Goal: Book appointment/travel/reservation

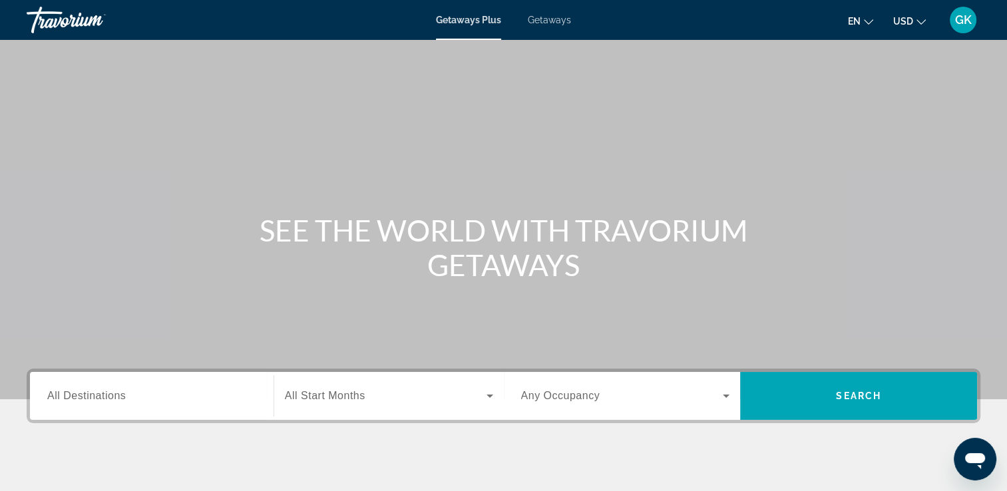
click at [868, 20] on icon "Change language" at bounding box center [868, 21] width 9 height 9
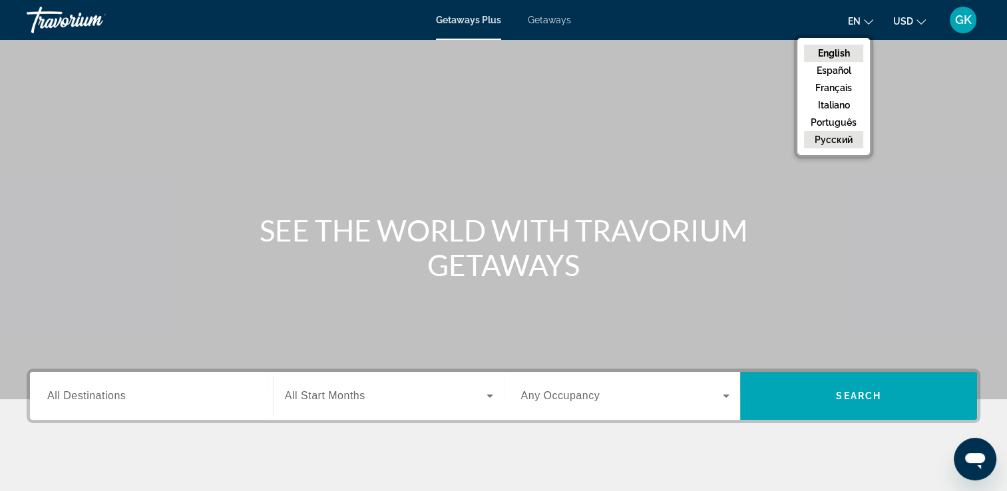
click at [833, 141] on button "русский" at bounding box center [833, 139] width 59 height 17
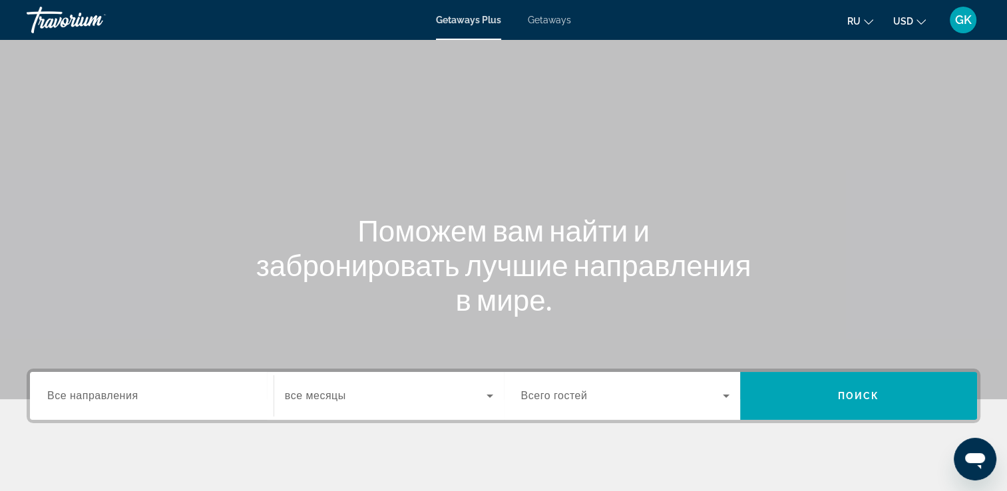
click at [125, 398] on span "Все направления" at bounding box center [92, 395] width 91 height 11
click at [125, 398] on input "Destination Все направления" at bounding box center [151, 397] width 209 height 16
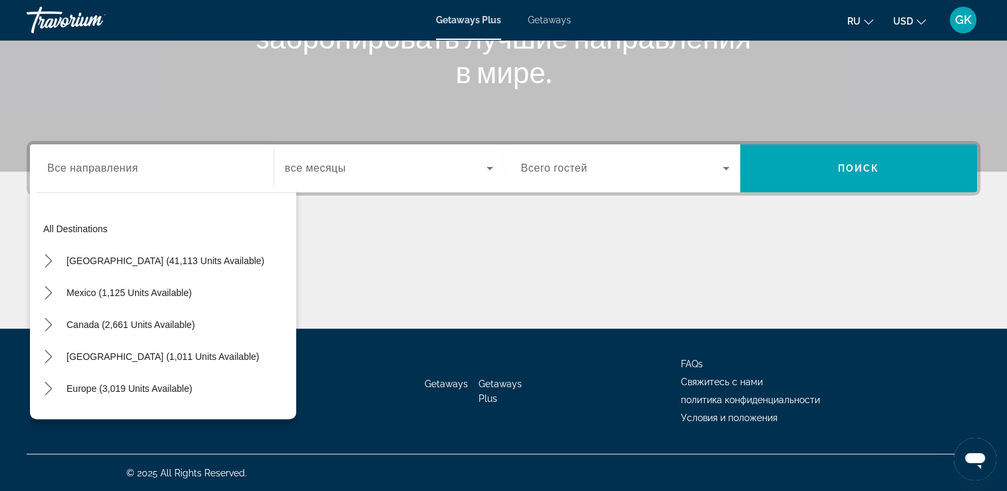
scroll to position [216, 0]
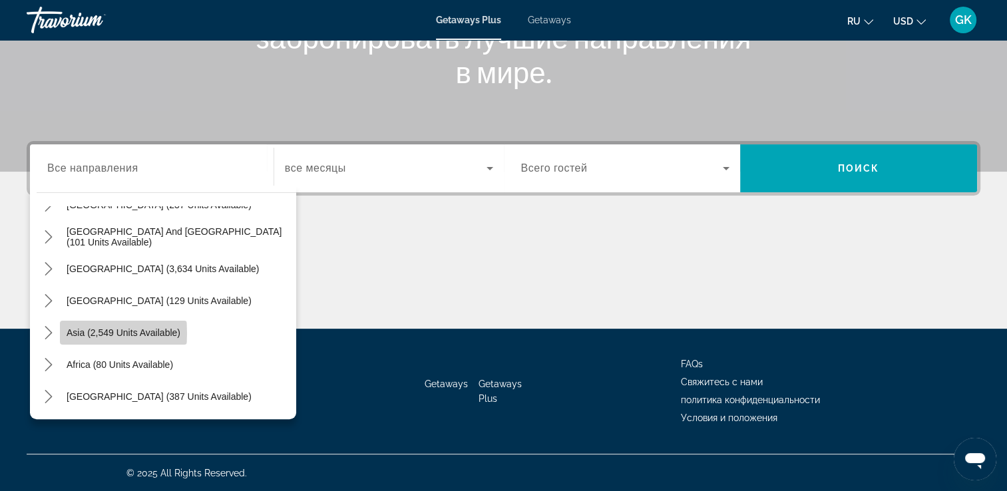
click at [76, 333] on span "Asia (2,549 units available)" at bounding box center [124, 332] width 114 height 11
type input "**********"
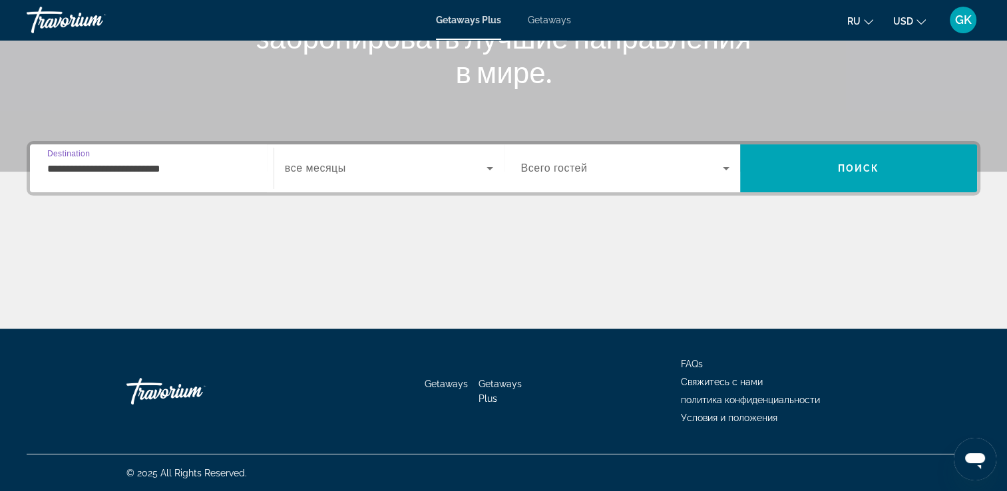
click at [493, 169] on icon "Search widget" at bounding box center [490, 168] width 16 height 16
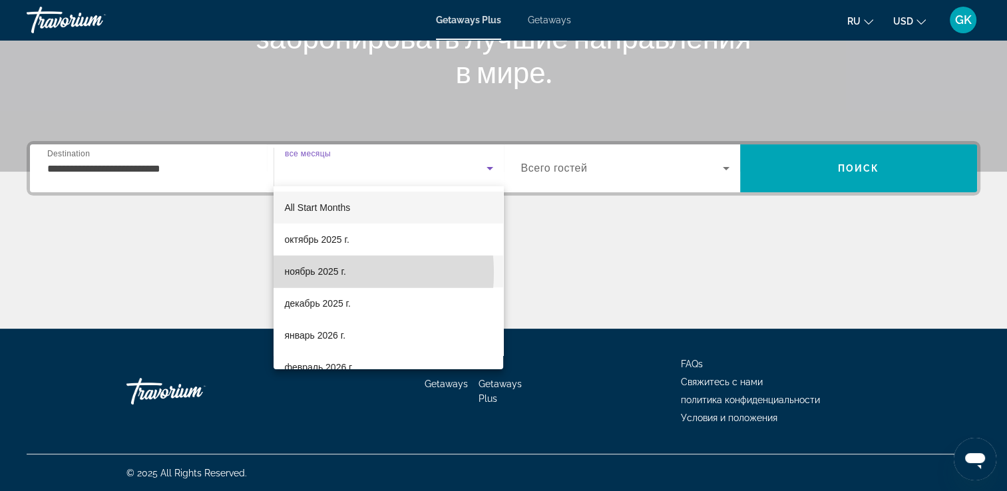
click at [311, 273] on span "ноябрь 2025 г." at bounding box center [314, 271] width 61 height 16
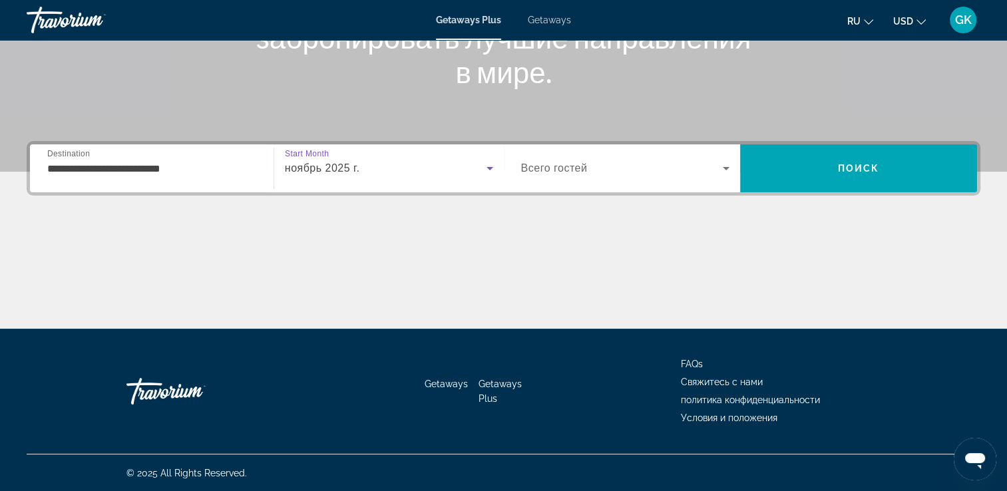
click at [712, 170] on span "Search widget" at bounding box center [622, 168] width 202 height 16
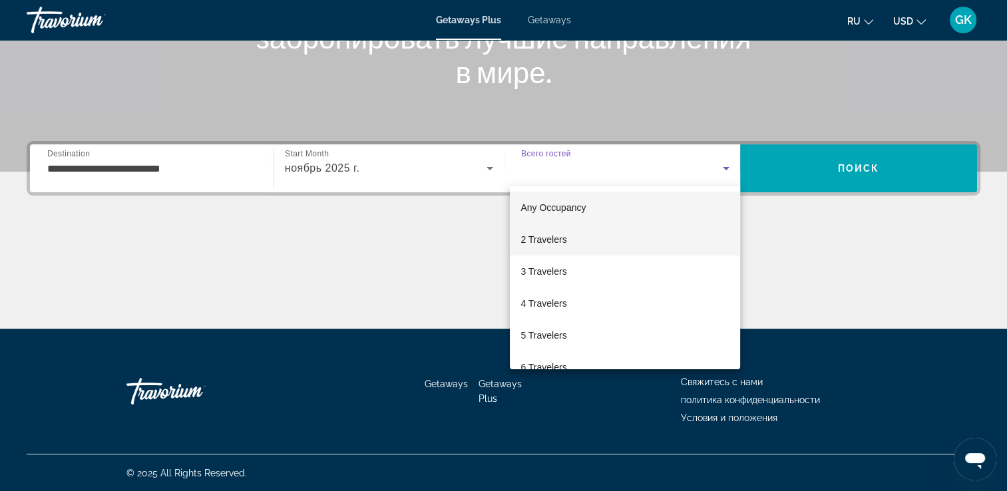
click at [543, 242] on span "2 Travelers" at bounding box center [543, 240] width 46 height 16
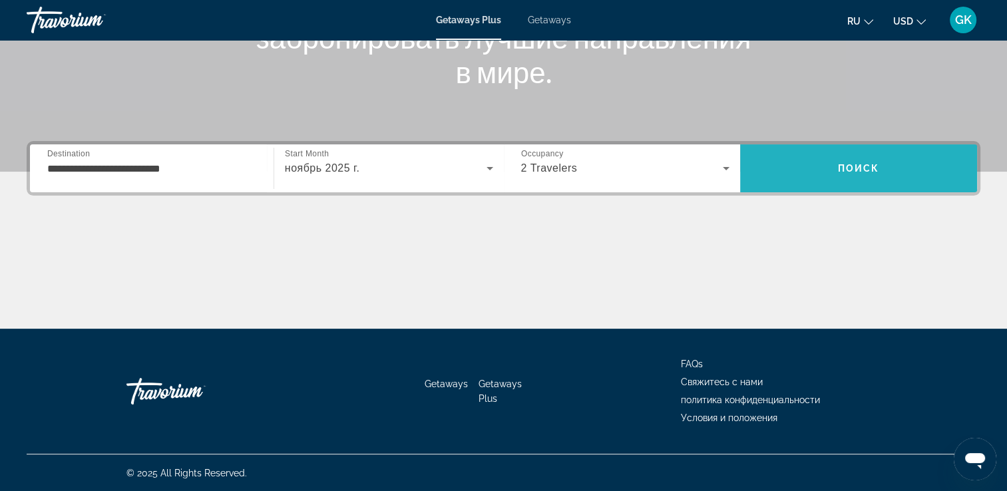
click at [824, 158] on span "Search" at bounding box center [858, 168] width 237 height 32
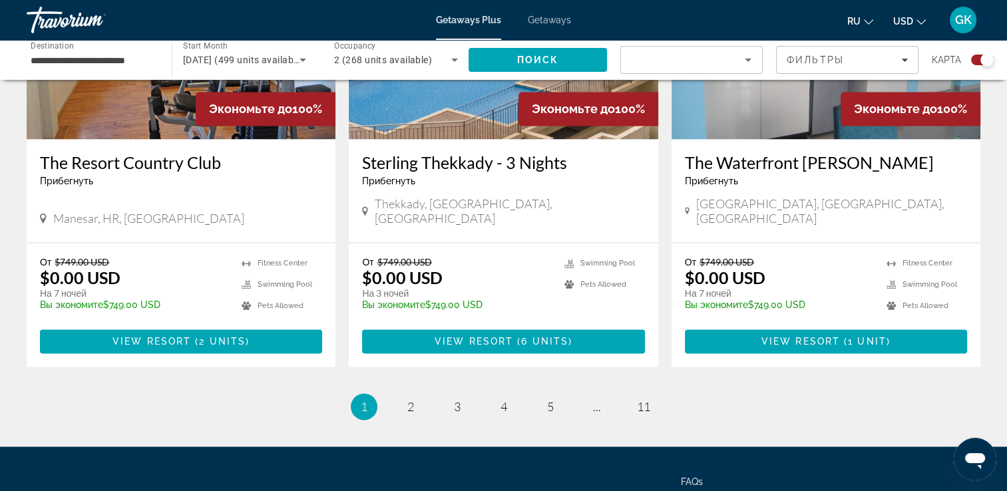
scroll to position [2017, 0]
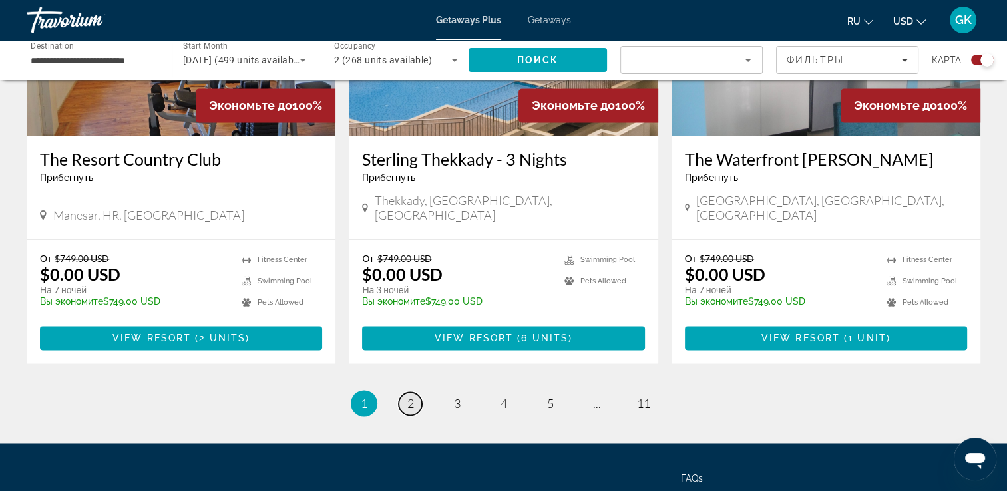
click at [409, 396] on span "2" at bounding box center [410, 403] width 7 height 15
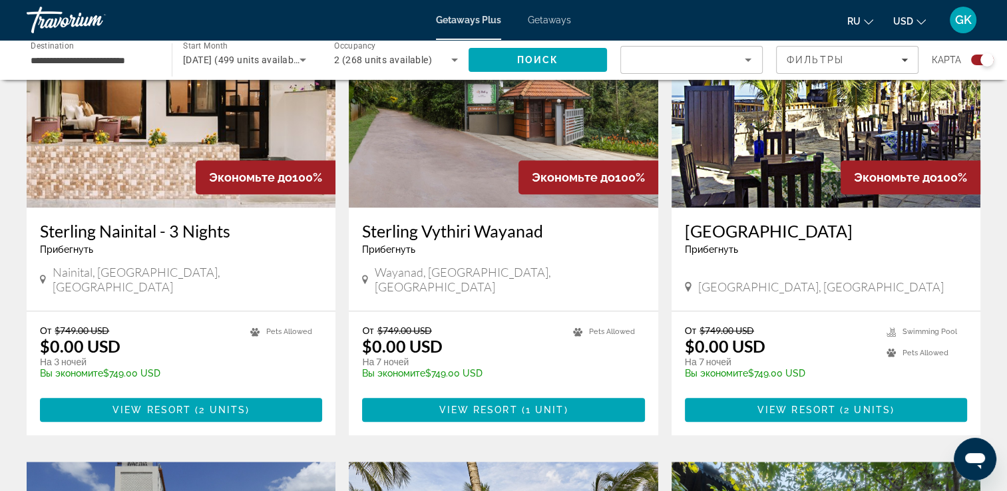
scroll to position [921, 0]
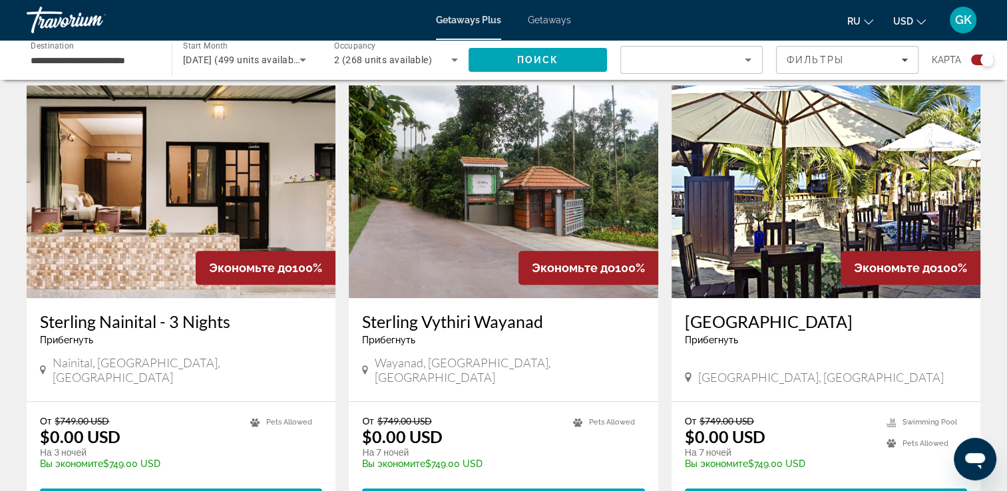
click at [458, 188] on img "Main content" at bounding box center [503, 191] width 309 height 213
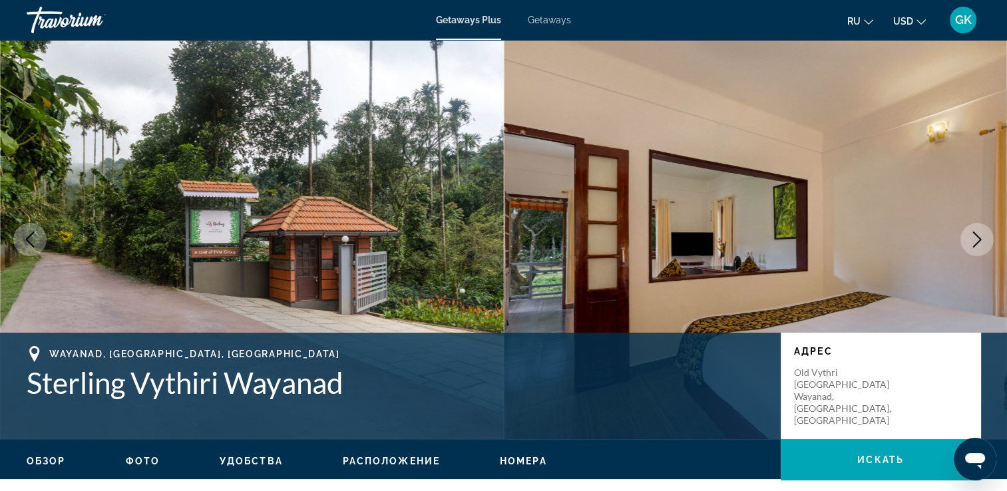
click at [969, 227] on button "Next image" at bounding box center [976, 239] width 33 height 33
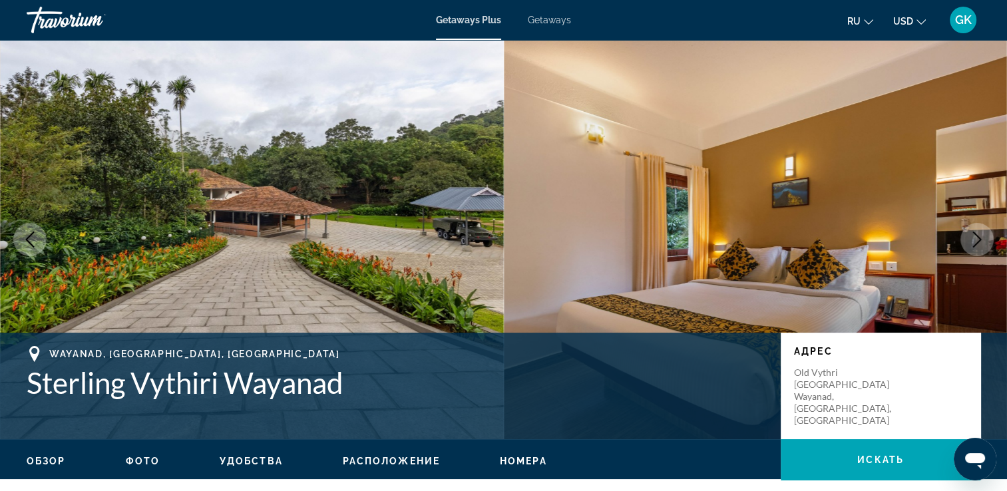
click at [969, 227] on button "Next image" at bounding box center [976, 239] width 33 height 33
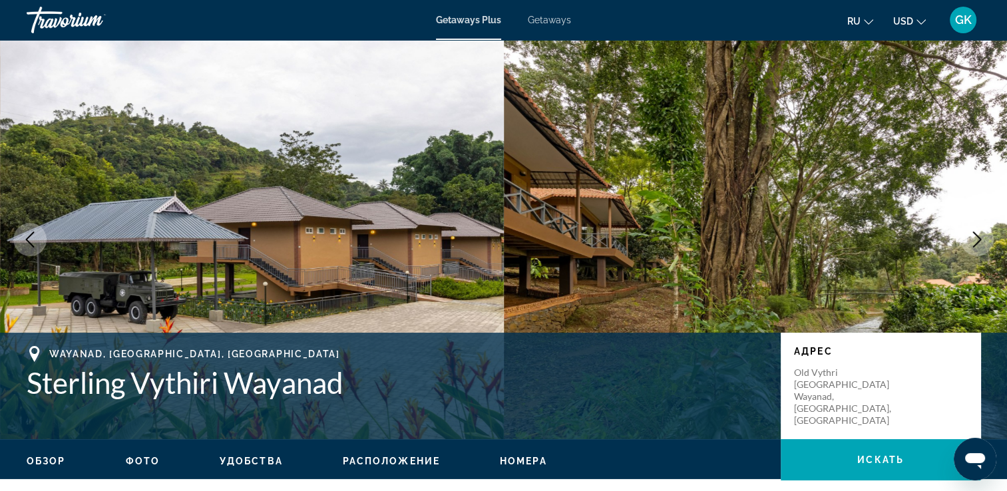
click at [973, 232] on icon "Next image" at bounding box center [977, 240] width 16 height 16
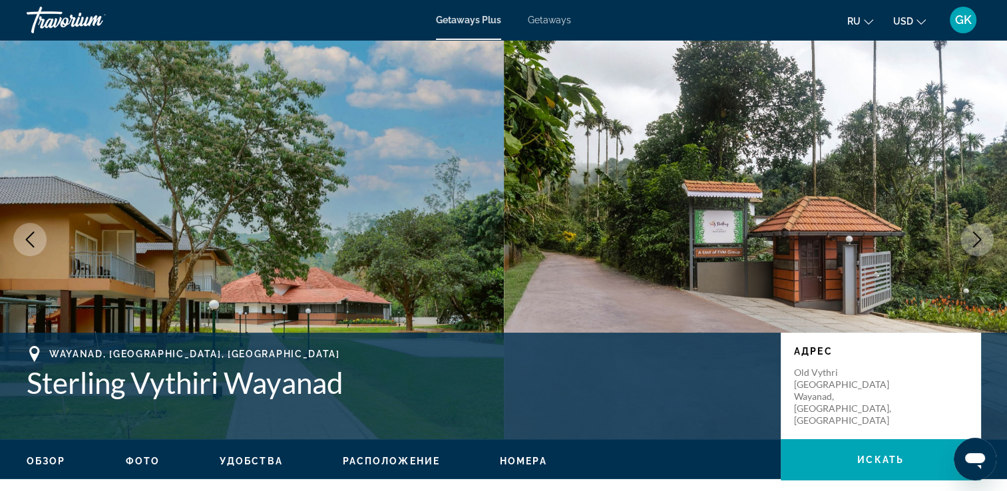
click at [979, 240] on icon "Next image" at bounding box center [977, 240] width 9 height 16
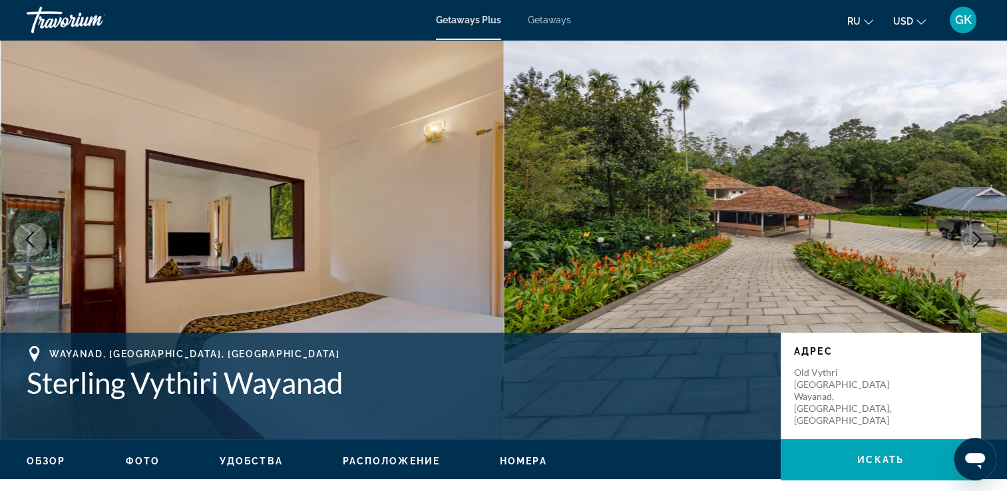
click at [979, 240] on icon "Next image" at bounding box center [977, 240] width 9 height 16
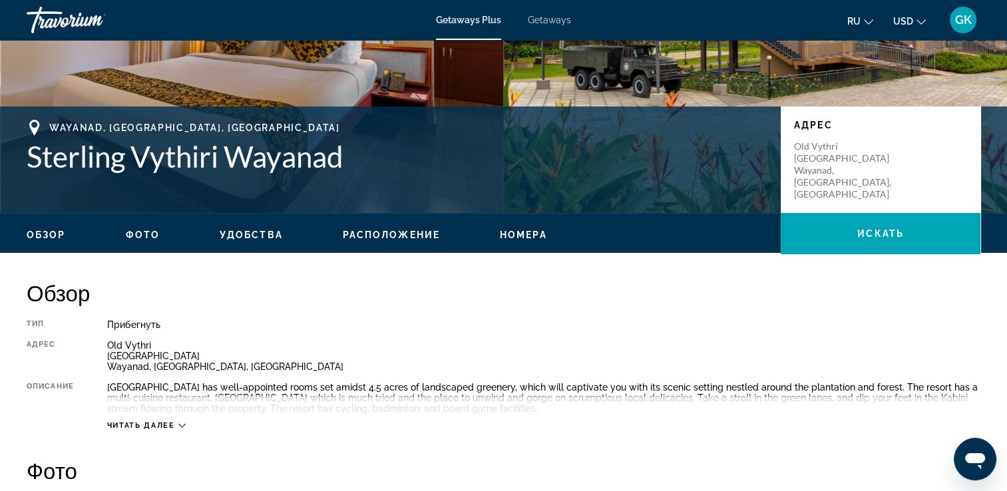
scroll to position [436, 0]
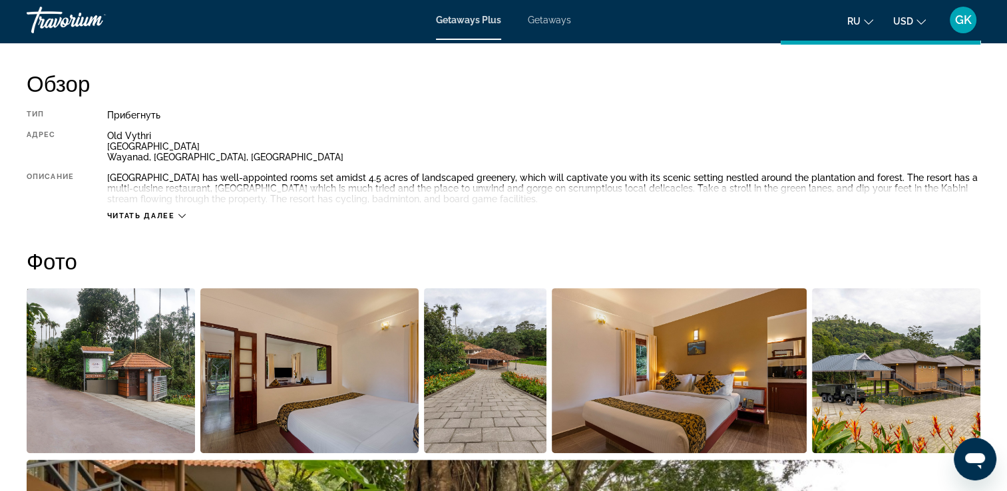
click at [139, 216] on span "Читать далее" at bounding box center [141, 216] width 68 height 9
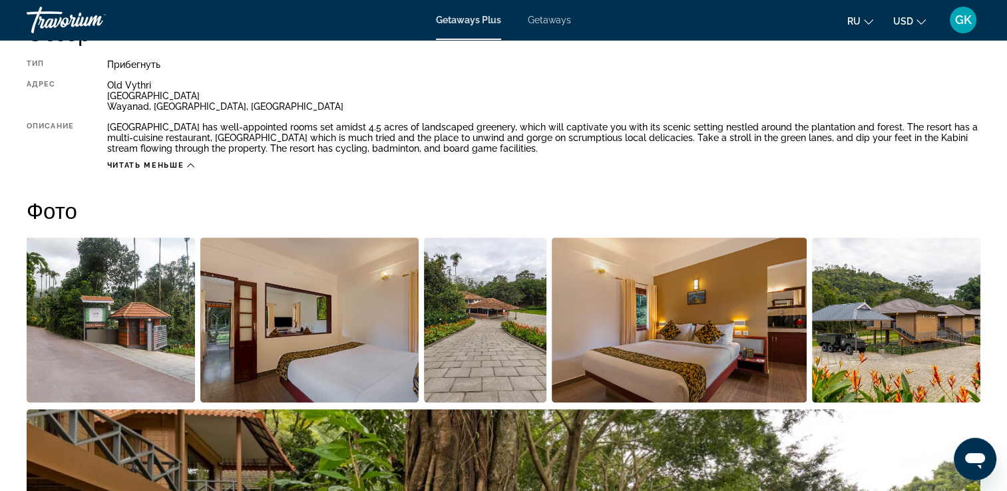
scroll to position [0, 0]
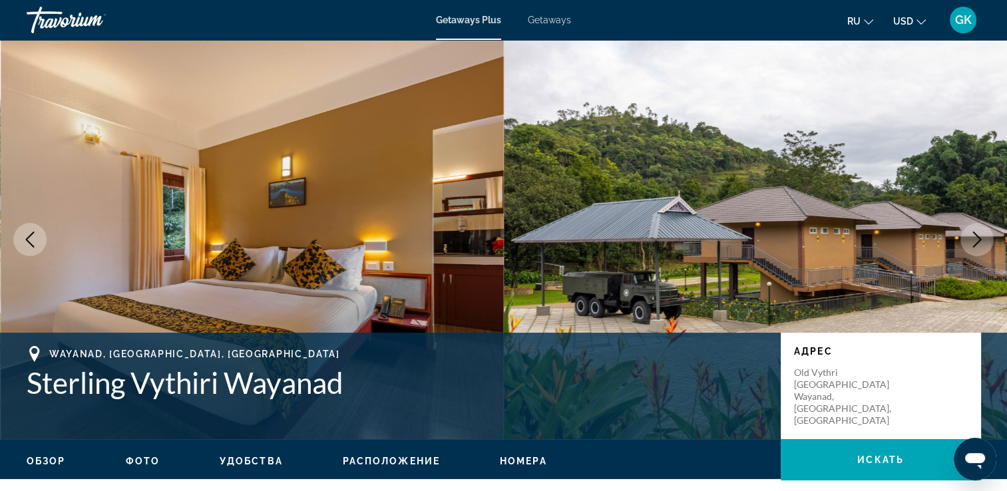
click at [972, 241] on icon "Next image" at bounding box center [977, 240] width 16 height 16
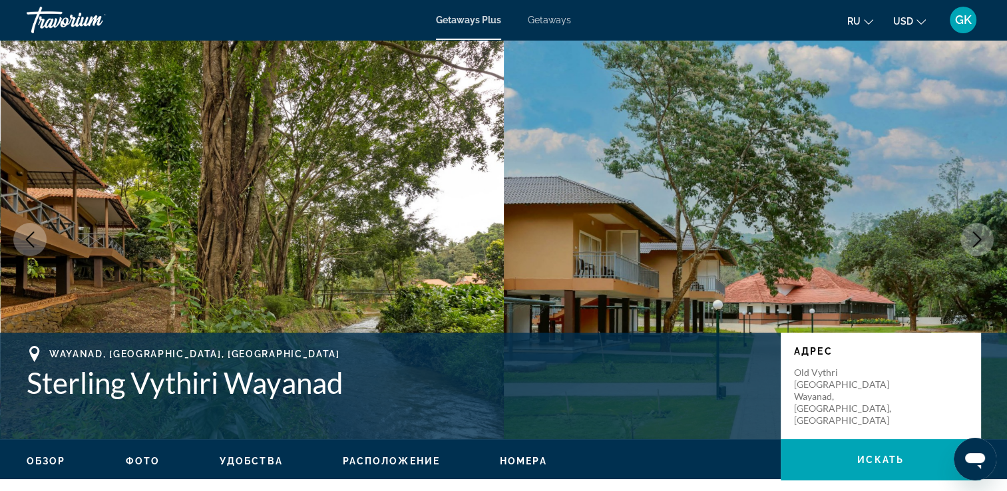
click at [972, 241] on icon "Next image" at bounding box center [977, 240] width 16 height 16
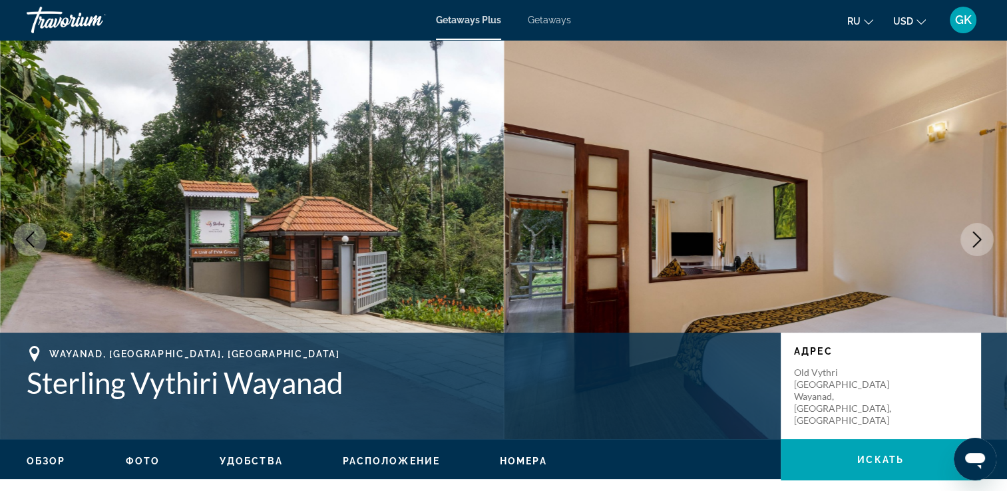
click at [972, 241] on icon "Next image" at bounding box center [977, 240] width 16 height 16
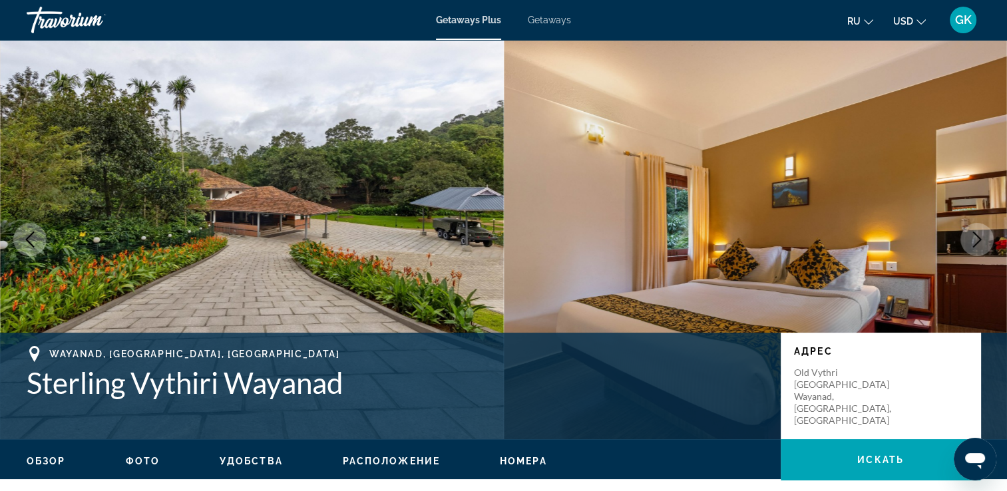
click at [41, 459] on span "Обзор" at bounding box center [46, 461] width 39 height 11
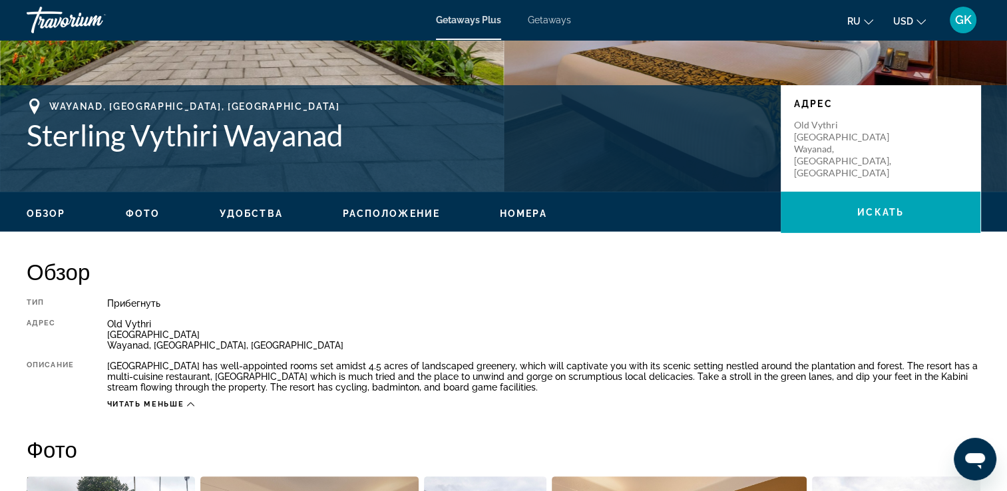
scroll to position [248, 0]
click at [133, 210] on span "Фото" at bounding box center [143, 213] width 34 height 11
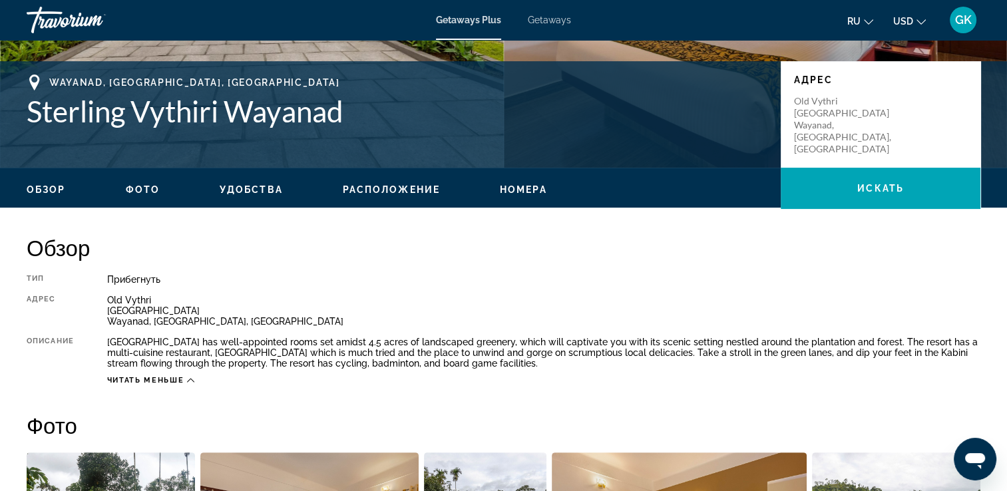
scroll to position [252, 0]
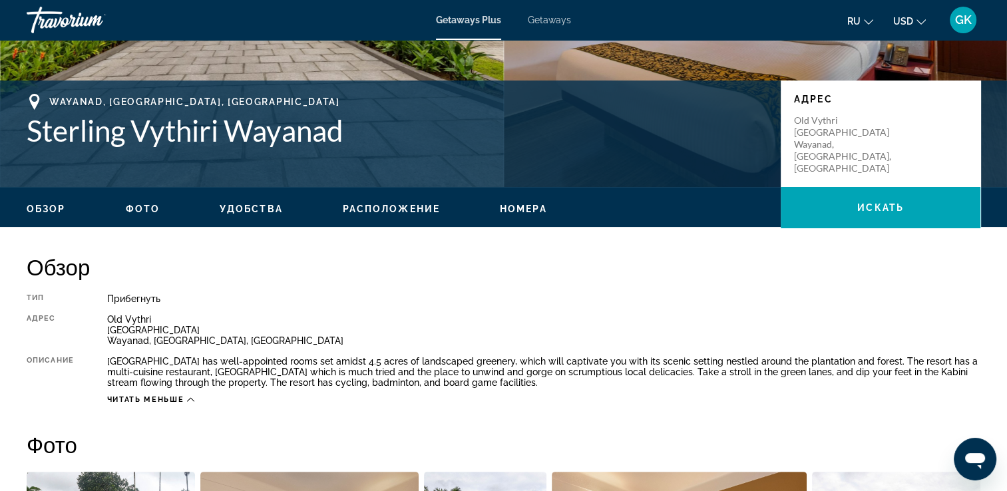
click at [256, 212] on span "Удобства" at bounding box center [251, 209] width 63 height 11
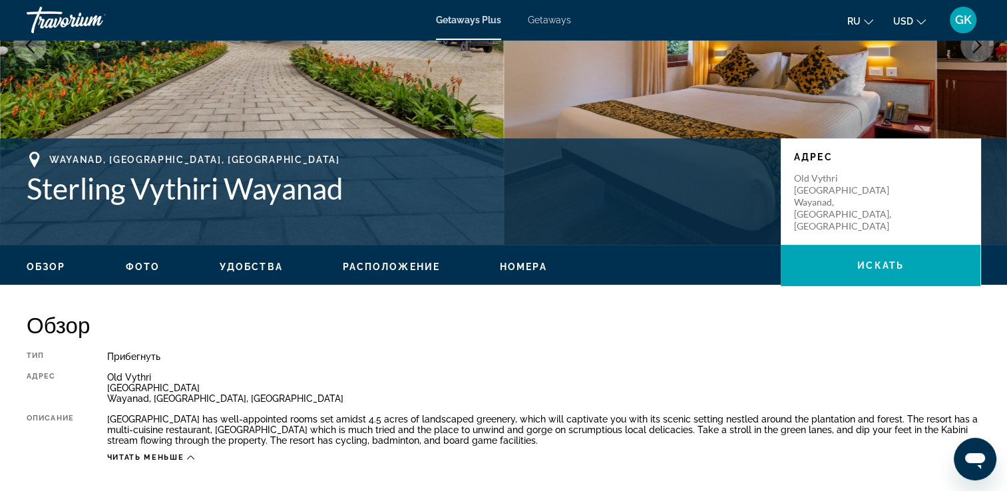
scroll to position [190, 0]
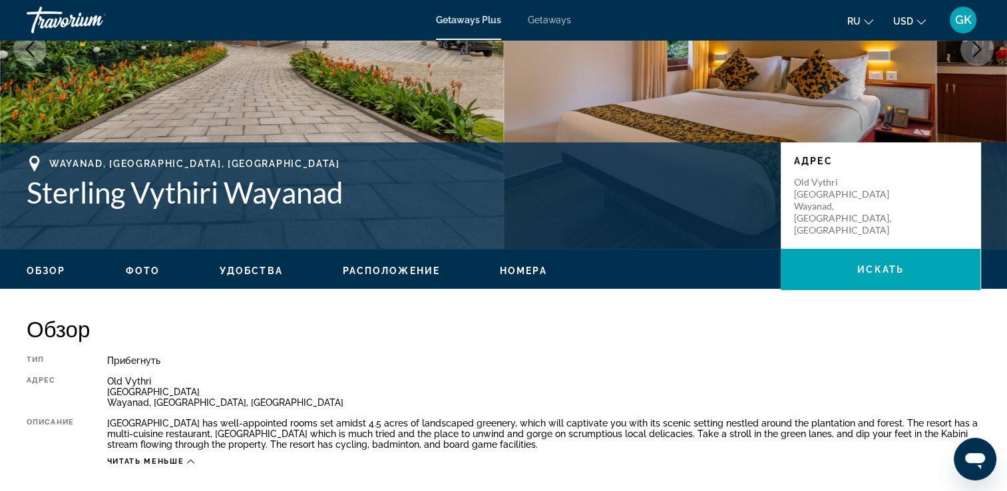
click at [379, 270] on span "Расположение" at bounding box center [391, 270] width 97 height 11
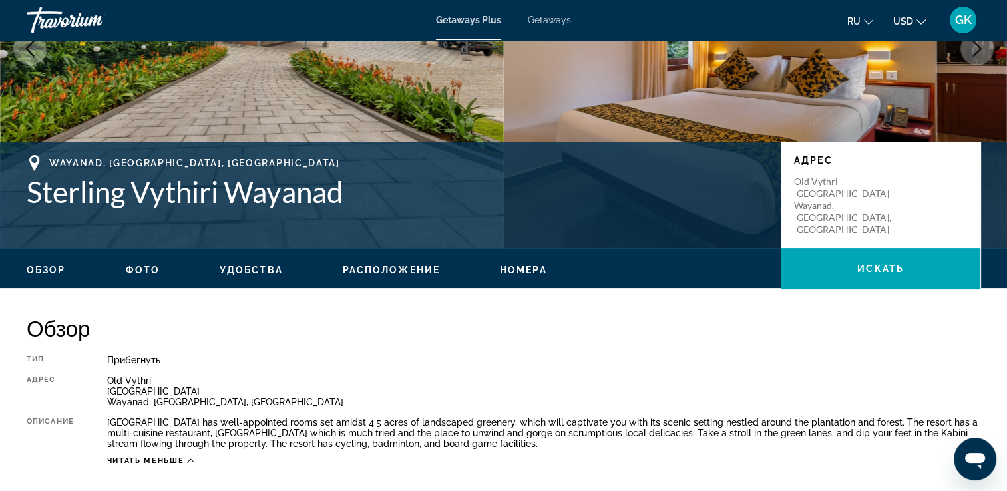
scroll to position [186, 0]
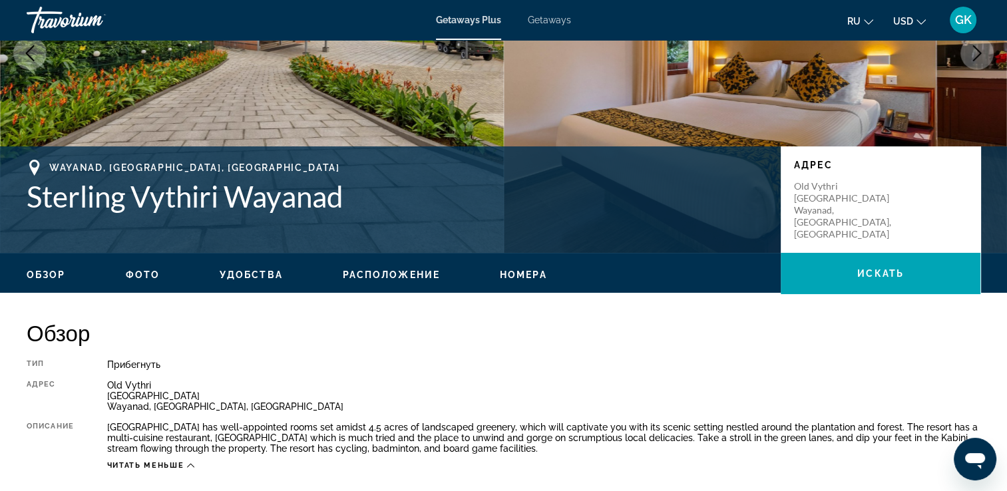
click at [526, 279] on span "Номера" at bounding box center [523, 274] width 47 height 11
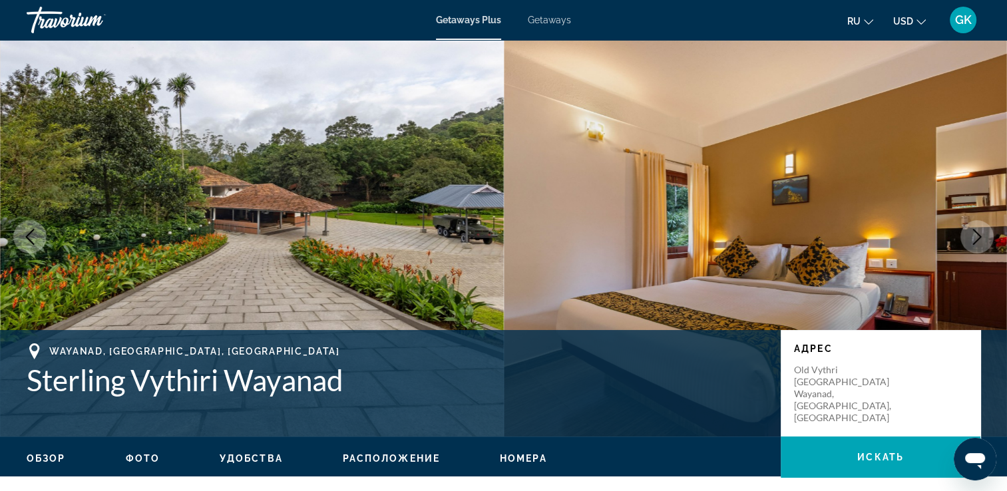
scroll to position [0, 0]
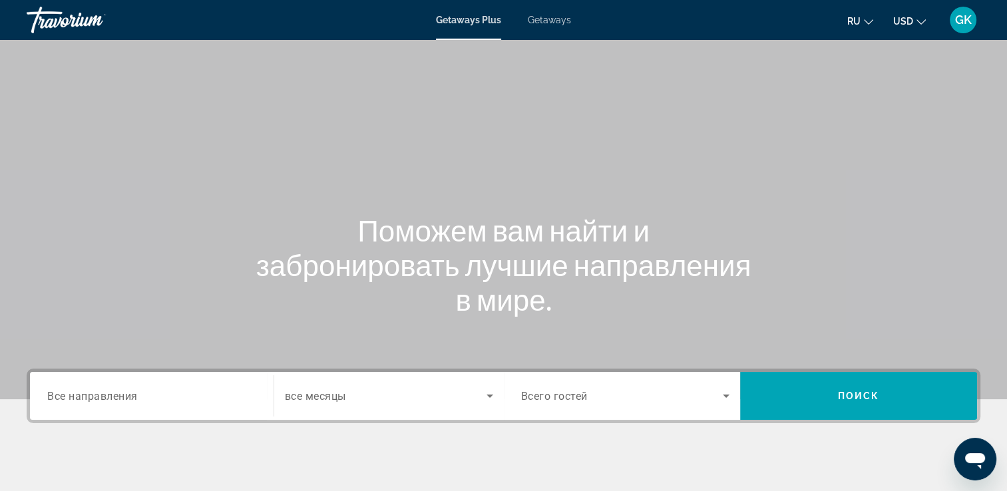
click at [121, 396] on span "Все направления" at bounding box center [92, 395] width 90 height 13
click at [121, 396] on input "Destination Все направления" at bounding box center [151, 397] width 209 height 16
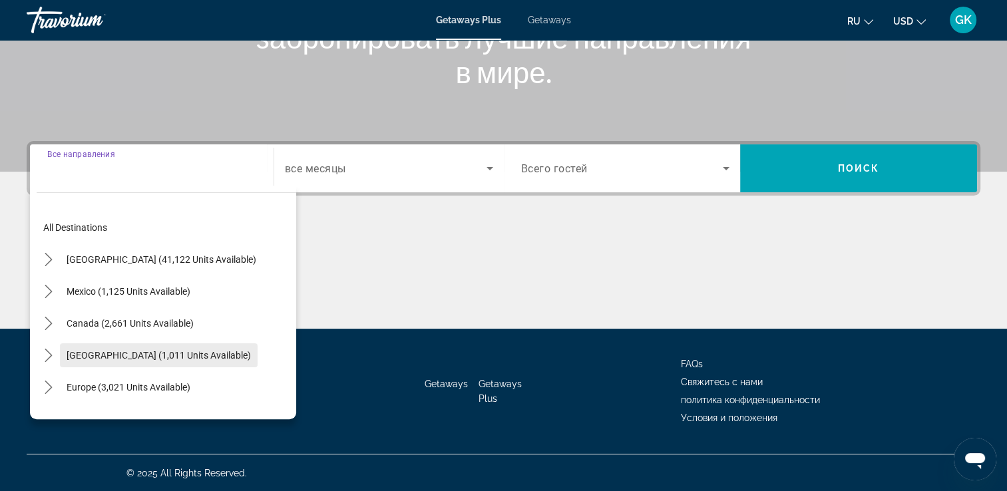
scroll to position [216, 0]
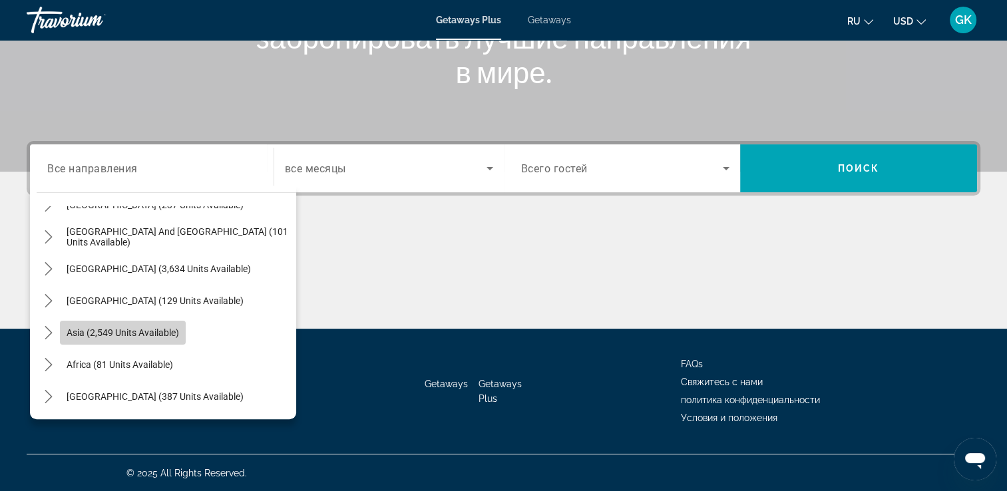
click at [134, 334] on span "Asia (2,549 units available)" at bounding box center [123, 332] width 112 height 11
type input "**********"
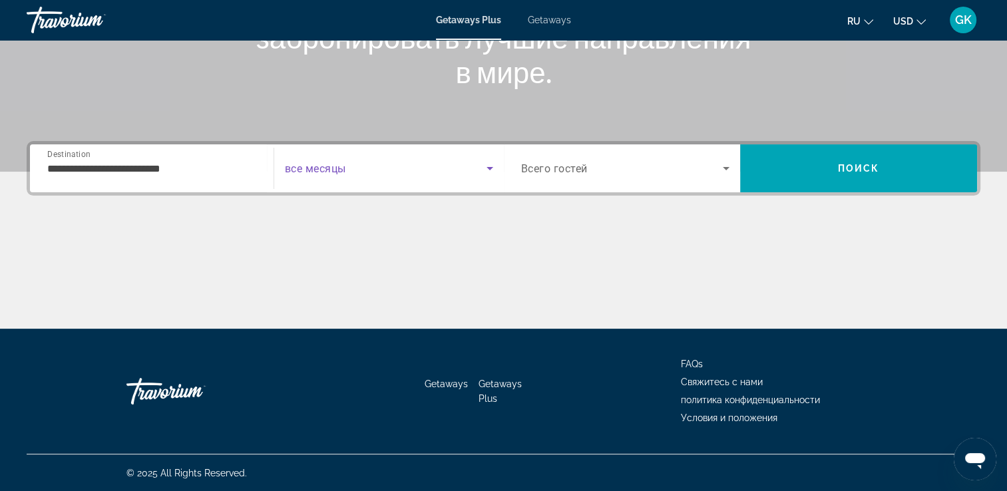
click at [478, 166] on span "Search widget" at bounding box center [386, 168] width 202 height 16
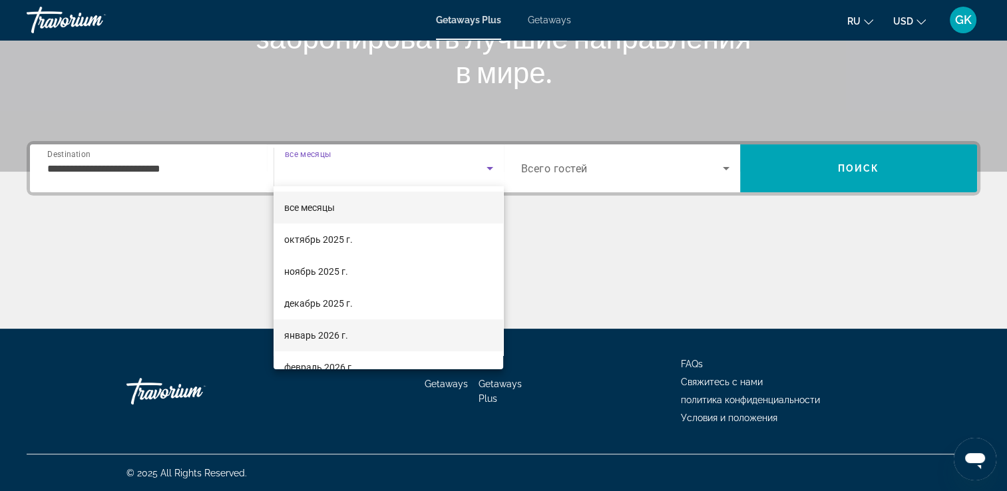
scroll to position [53, 0]
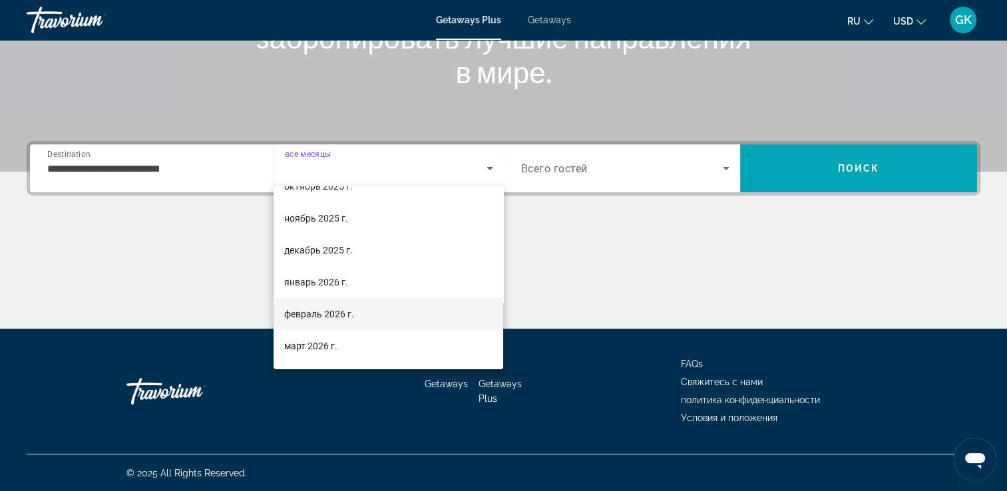
click at [357, 316] on mat-option "февраль 2026 г." at bounding box center [388, 314] width 230 height 32
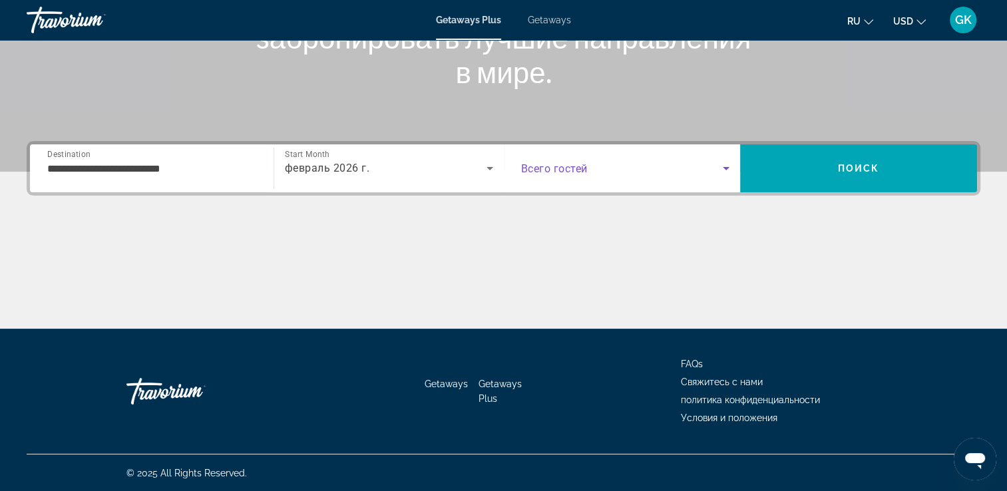
click at [717, 160] on span "Search widget" at bounding box center [622, 168] width 202 height 16
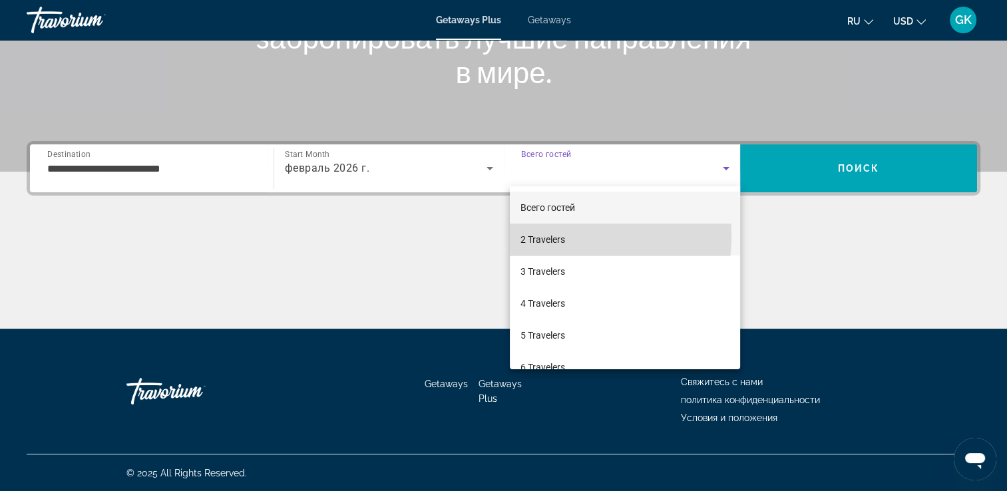
click at [543, 236] on span "2 Travelers" at bounding box center [542, 240] width 45 height 16
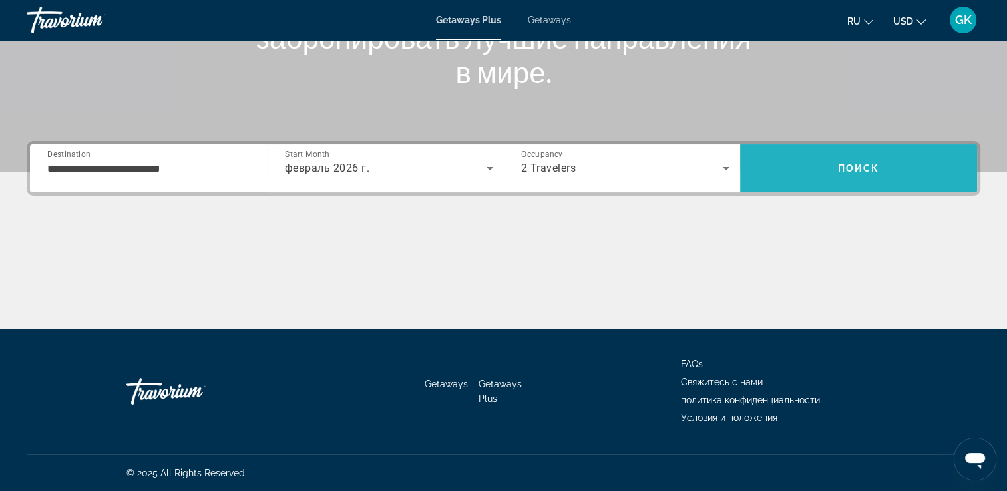
click at [810, 158] on span "Search" at bounding box center [858, 168] width 237 height 32
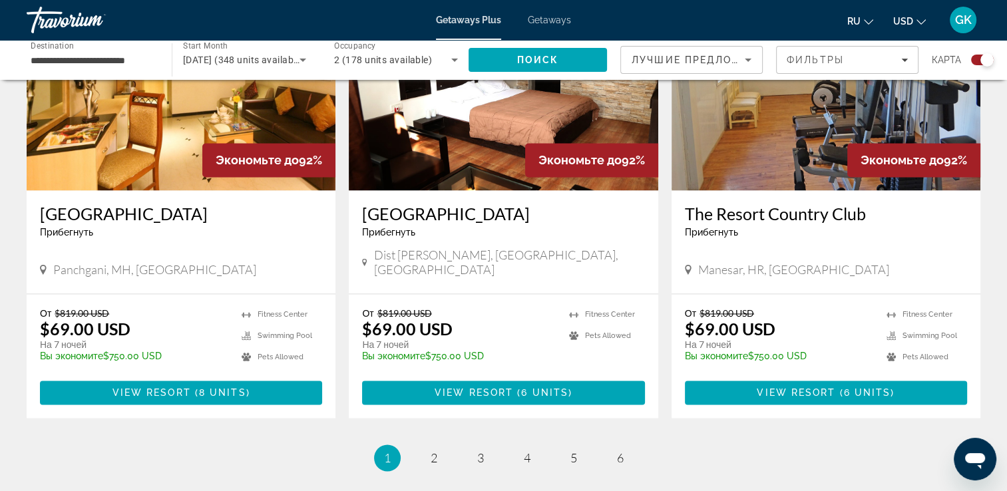
scroll to position [1984, 0]
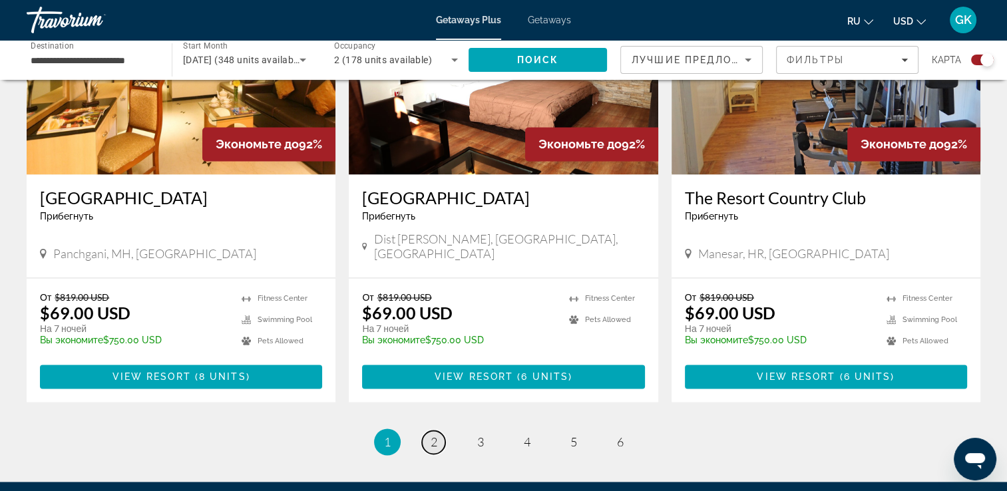
click at [425, 431] on link "page 2" at bounding box center [433, 442] width 23 height 23
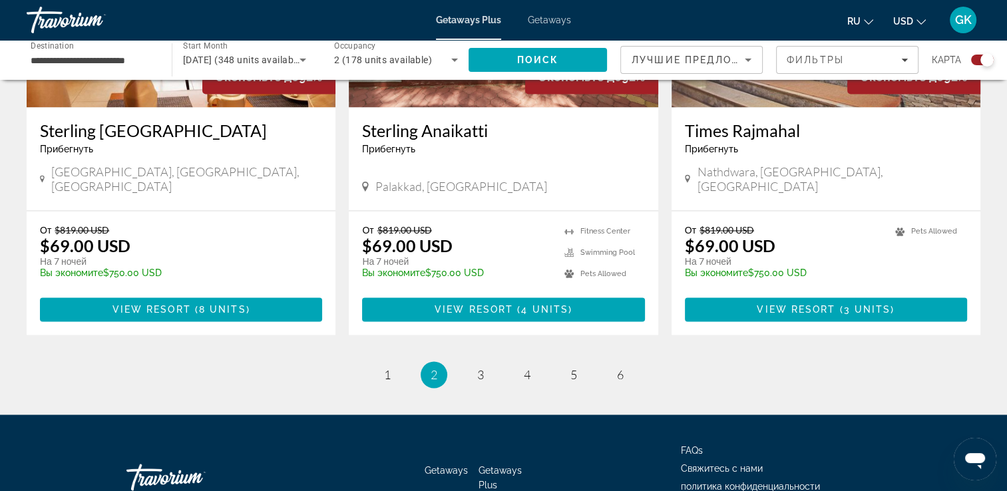
scroll to position [2081, 0]
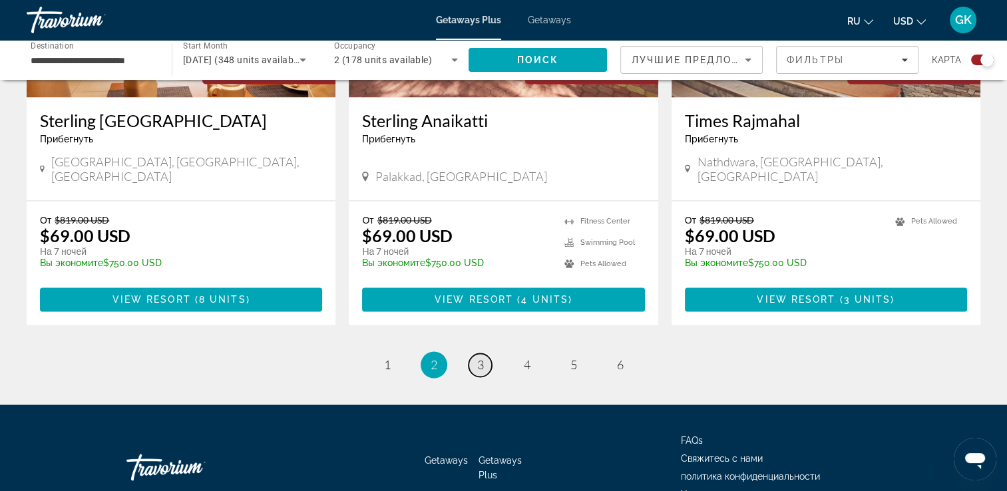
click at [488, 353] on link "page 3" at bounding box center [479, 364] width 23 height 23
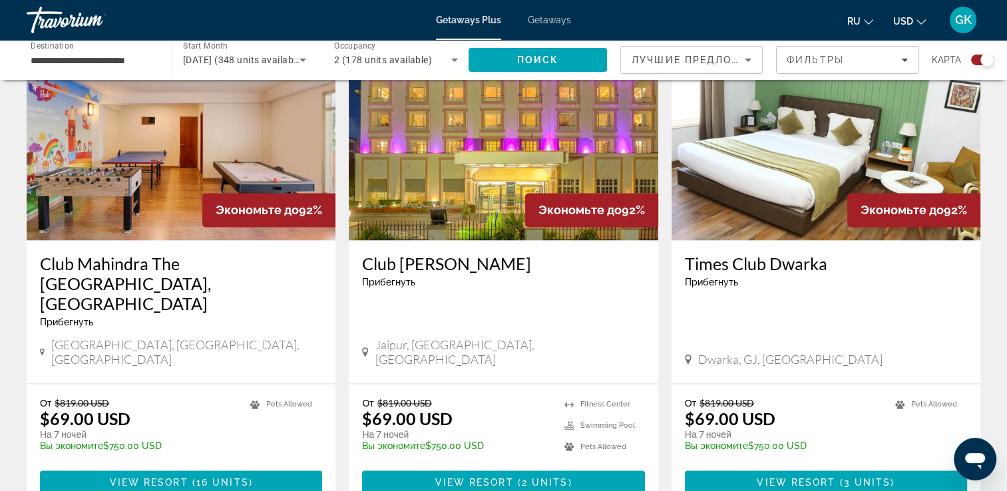
scroll to position [1954, 0]
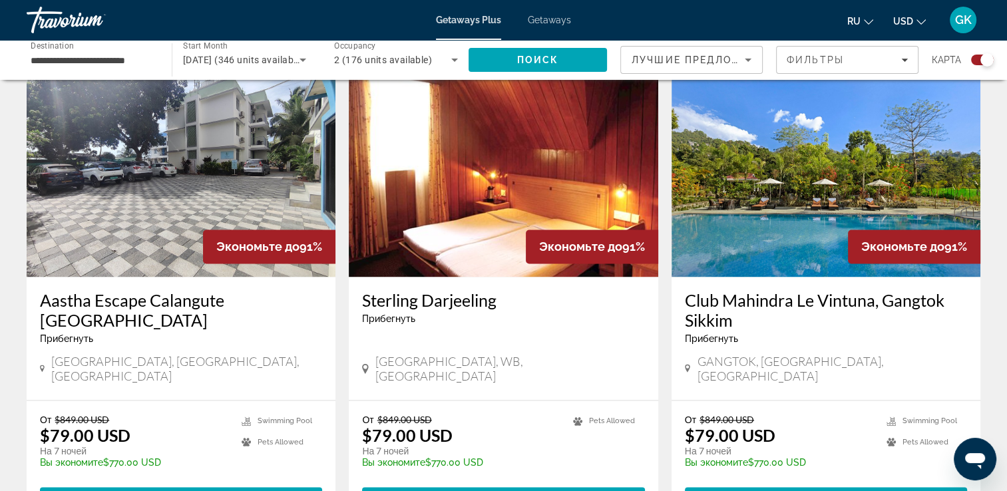
scroll to position [2011, 0]
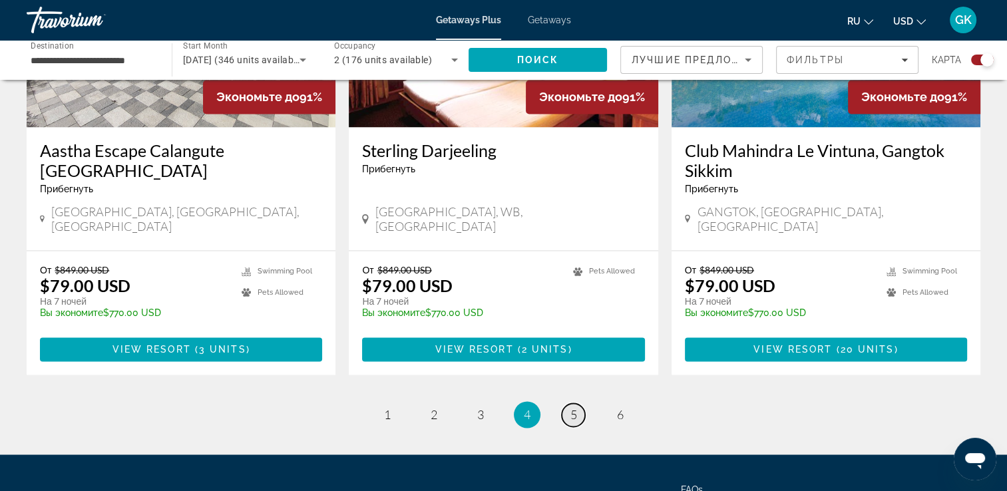
click at [570, 407] on span "5" at bounding box center [573, 414] width 7 height 15
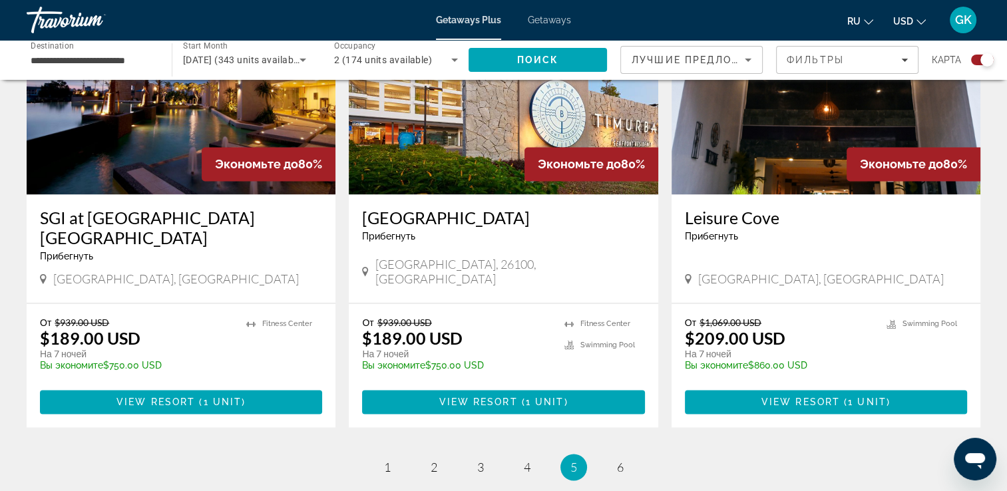
scroll to position [1998, 0]
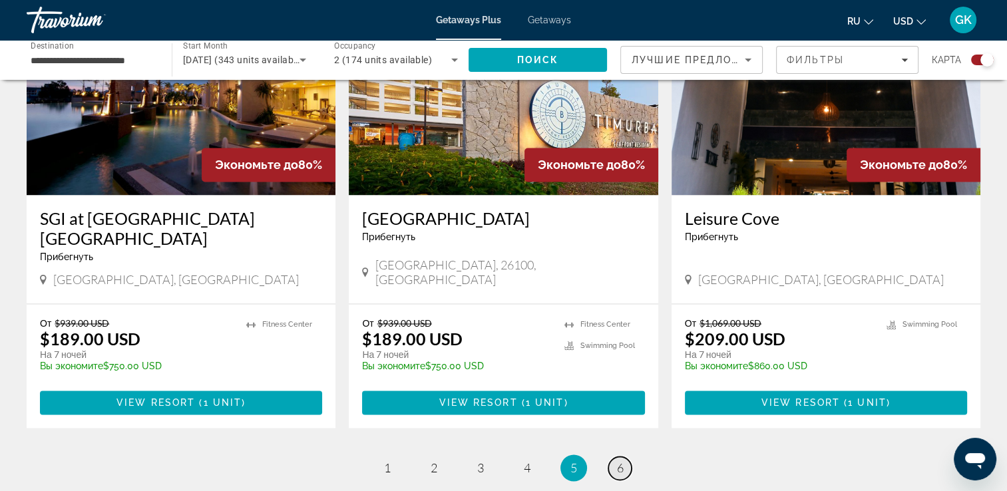
click at [623, 456] on link "page 6" at bounding box center [619, 467] width 23 height 23
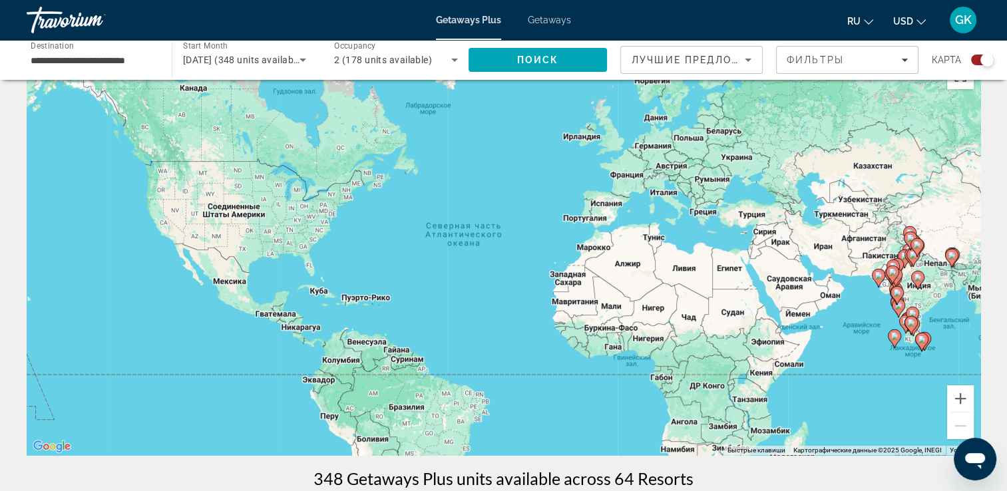
scroll to position [37, 0]
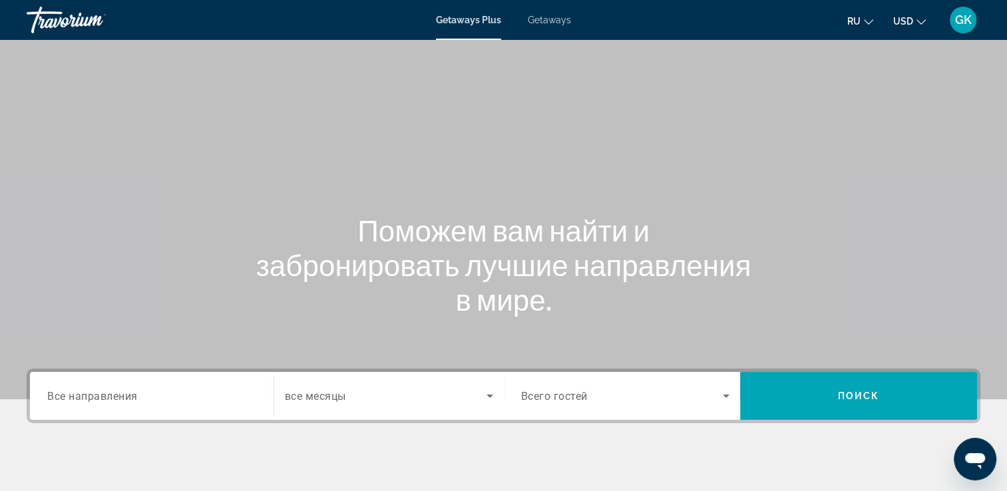
click at [532, 19] on span "Getaways" at bounding box center [549, 20] width 43 height 11
click at [128, 382] on div "Search widget" at bounding box center [151, 396] width 209 height 38
click at [961, 25] on span "GK" at bounding box center [963, 19] width 17 height 13
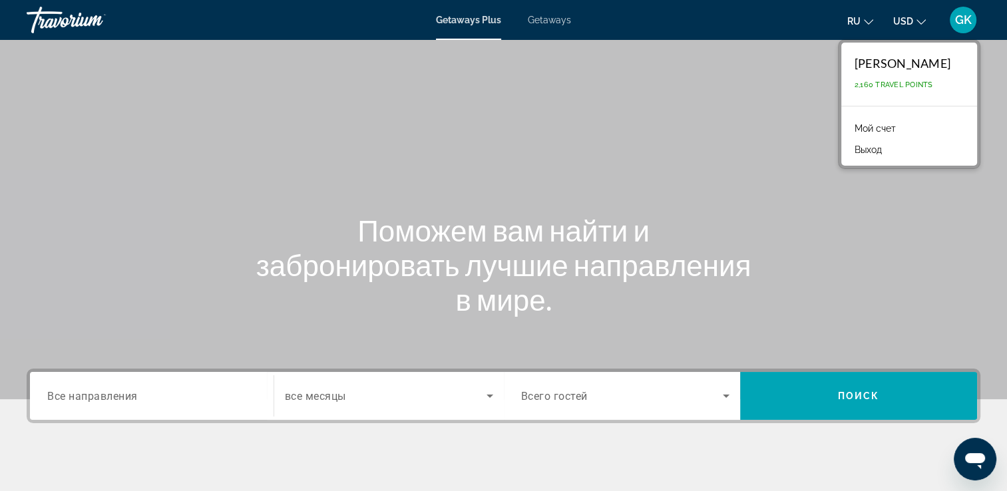
click at [848, 132] on link "Мой счет" at bounding box center [875, 128] width 55 height 17
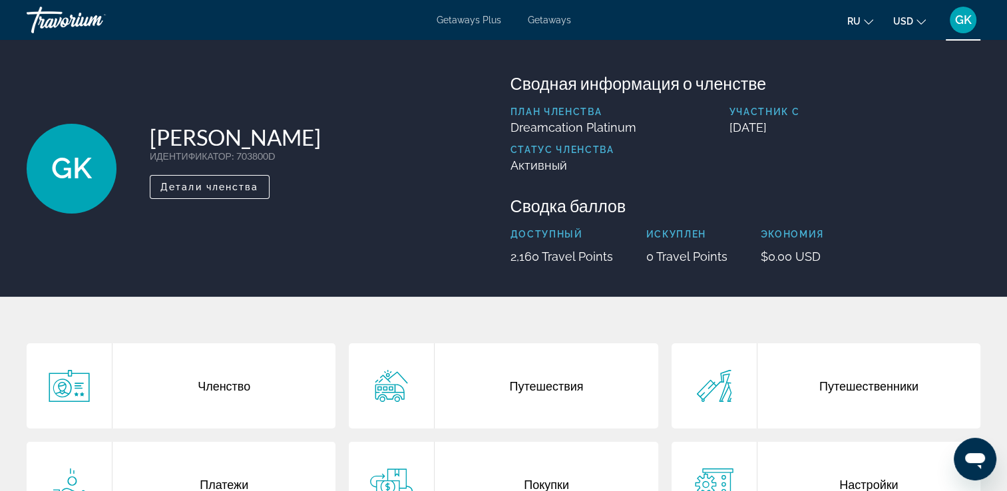
click at [388, 291] on div "GK [PERSON_NAME] ИДЕНТИФИКАТОР : 703800D Второстепенный член Детали членства Св…" at bounding box center [503, 168] width 1007 height 257
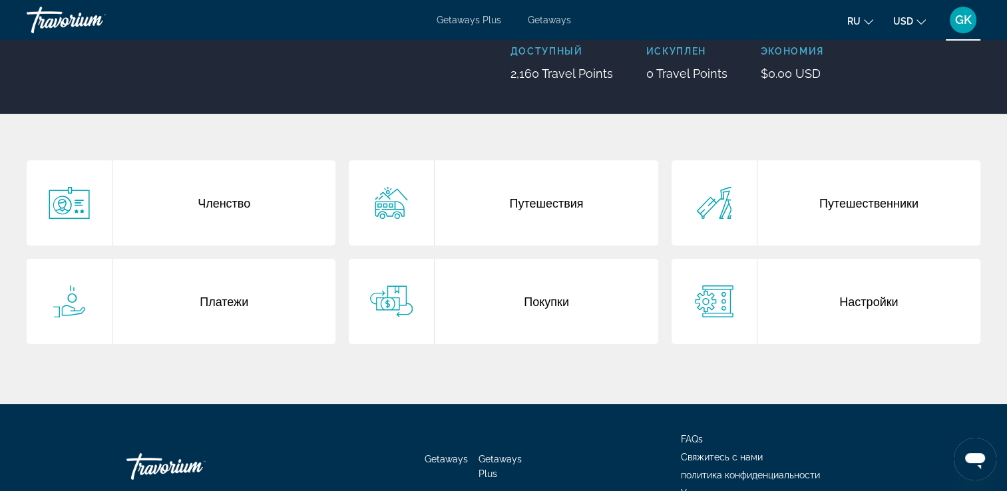
scroll to position [182, 0]
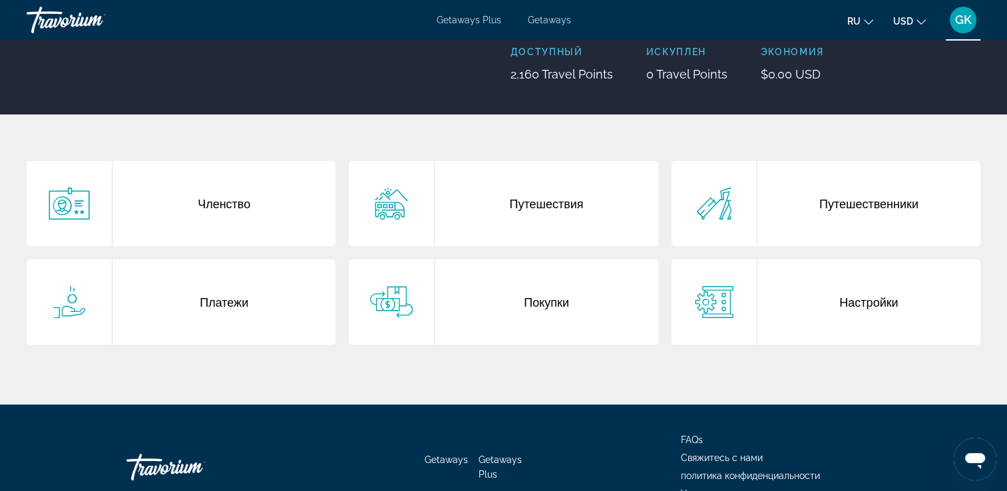
click at [202, 212] on div "Членство" at bounding box center [223, 203] width 223 height 85
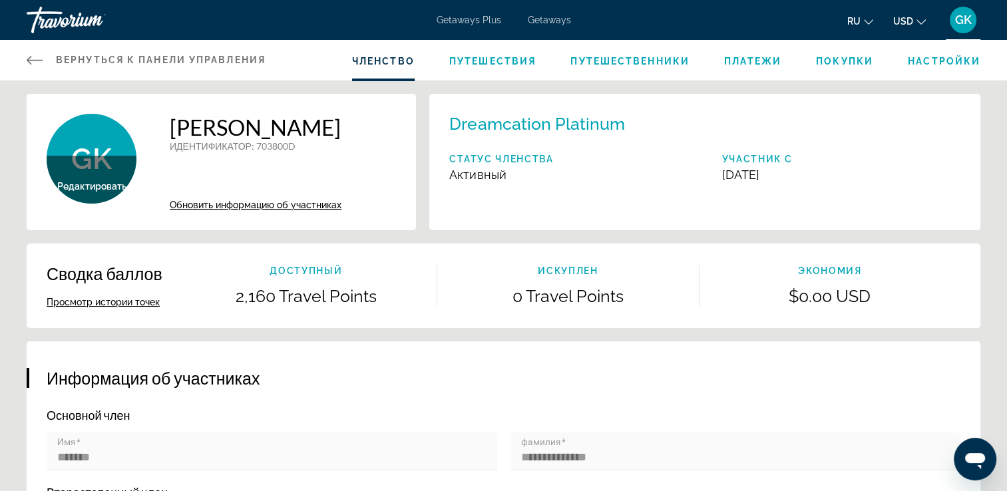
click at [464, 65] on span "Путешествия" at bounding box center [492, 61] width 87 height 11
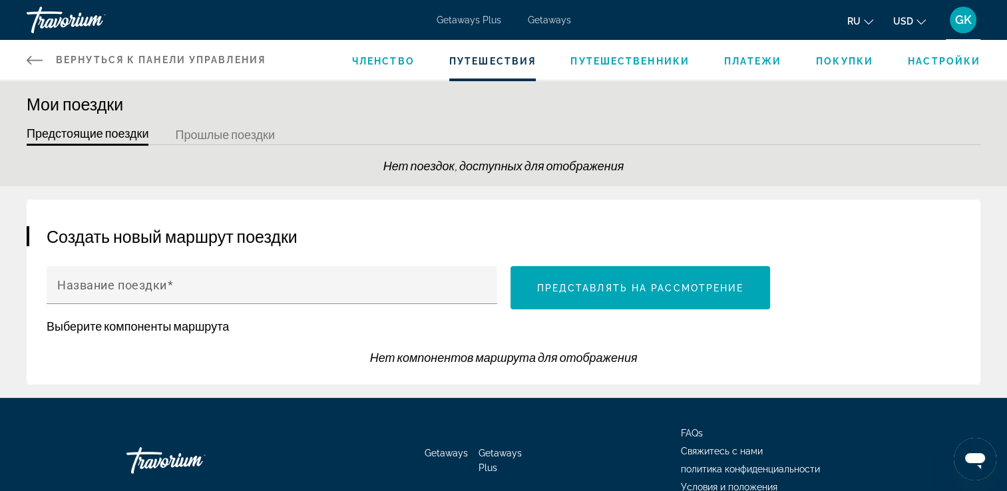
click at [604, 61] on span "Путешественники" at bounding box center [629, 61] width 119 height 11
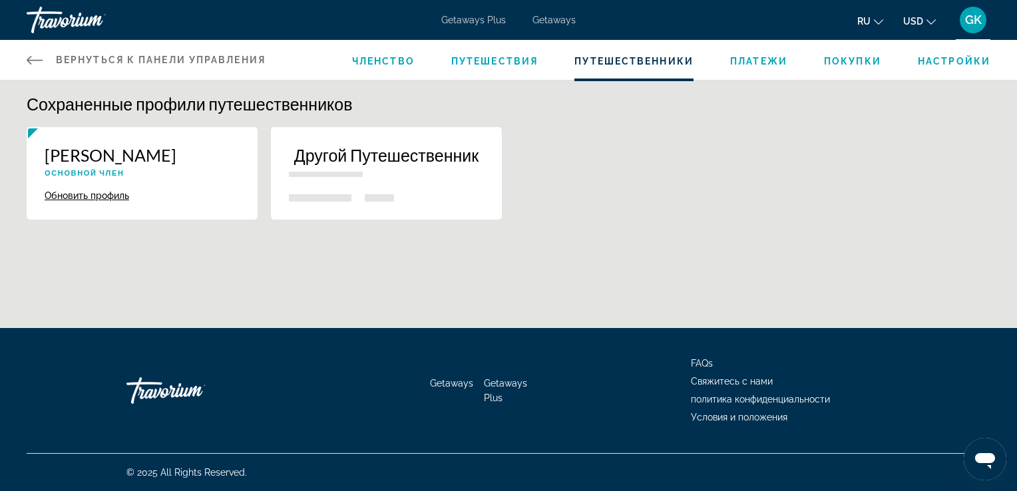
click at [752, 54] on li "Платежи" at bounding box center [758, 60] width 57 height 15
click at [753, 67] on li "Платежи" at bounding box center [758, 60] width 57 height 15
click at [755, 63] on span "Платежи" at bounding box center [758, 61] width 57 height 11
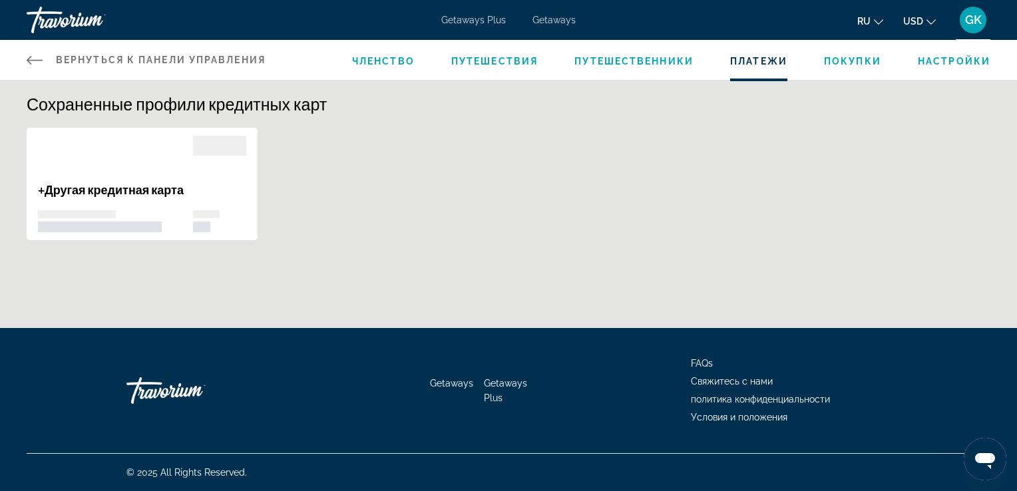
click at [861, 64] on span "Покупки" at bounding box center [852, 61] width 57 height 11
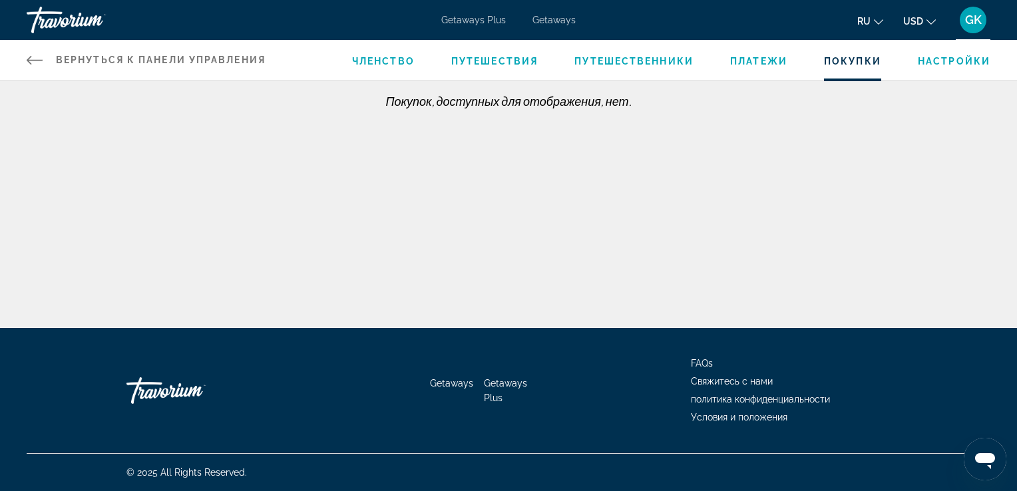
click at [932, 59] on span "Настройки" at bounding box center [954, 61] width 73 height 11
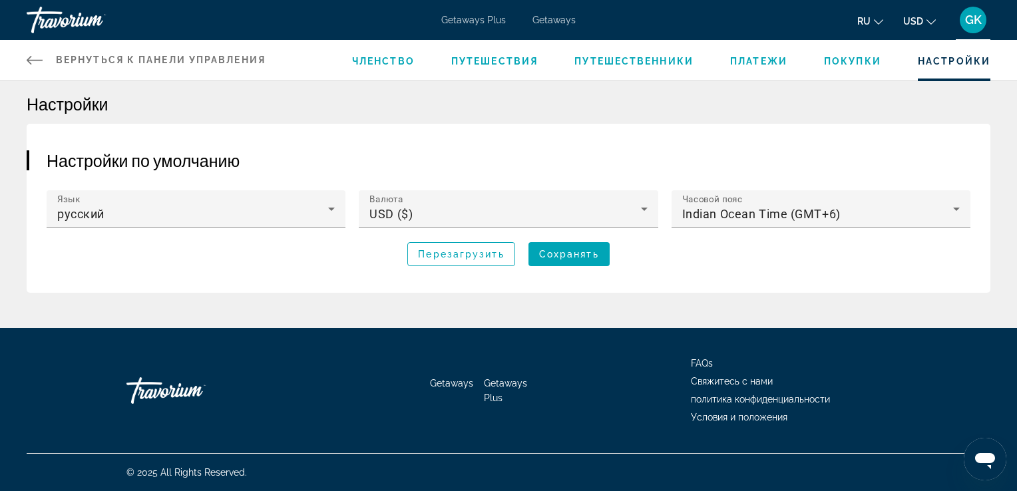
click at [970, 21] on span "GK" at bounding box center [973, 19] width 17 height 13
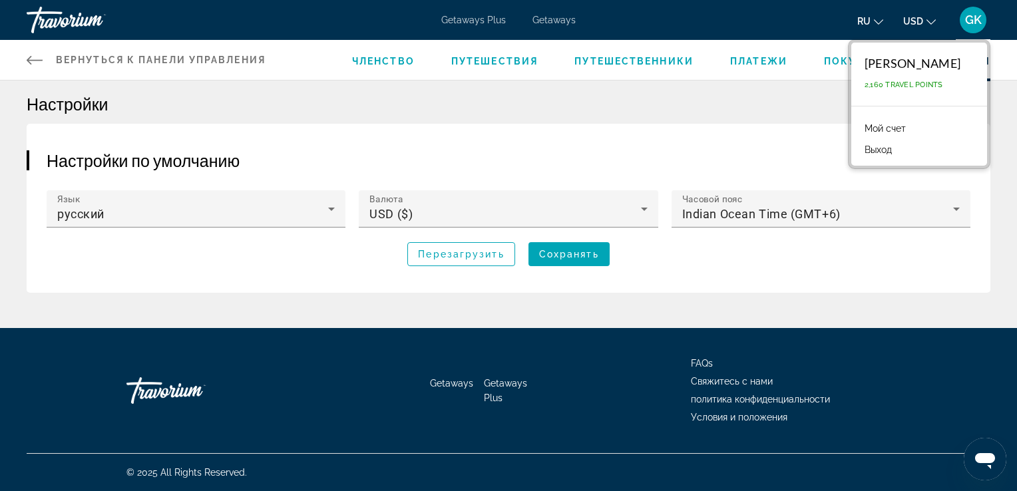
click at [864, 68] on div "[PERSON_NAME]" at bounding box center [912, 63] width 96 height 15
click at [28, 59] on icon "Main content" at bounding box center [35, 60] width 16 height 9
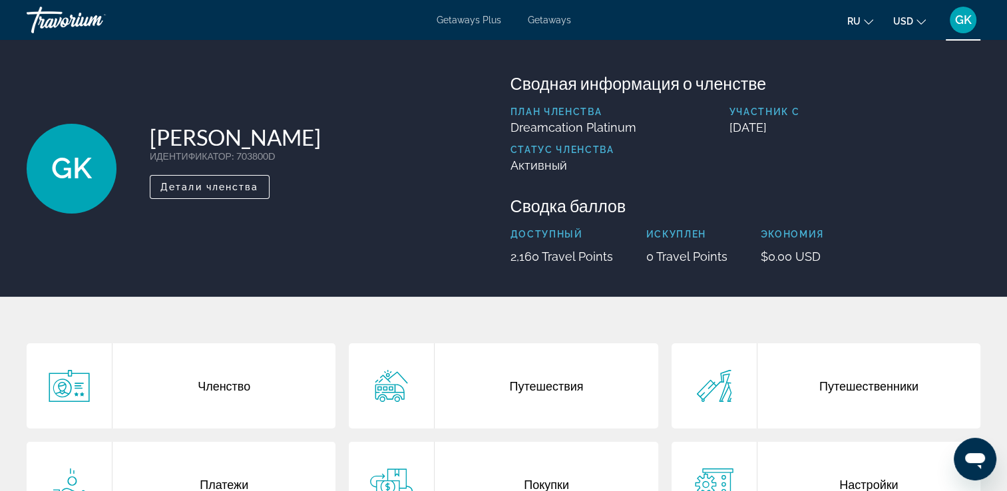
scroll to position [258, 0]
